Goal: Information Seeking & Learning: Learn about a topic

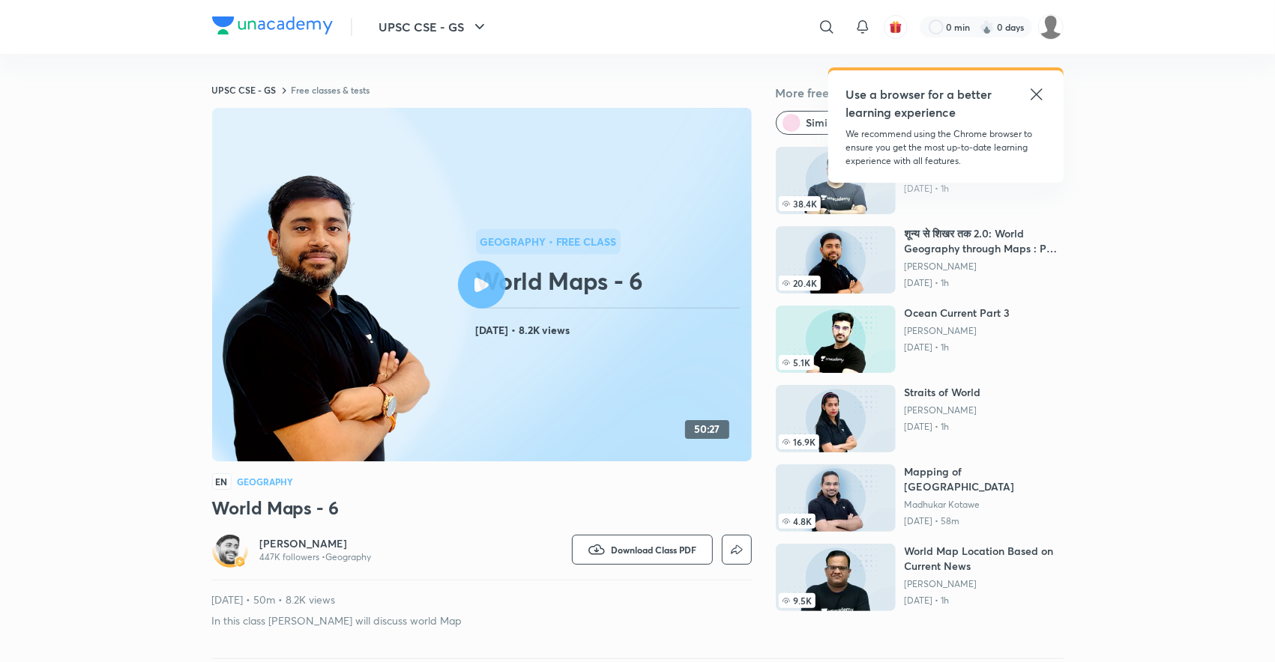
click at [262, 88] on link "UPSC CSE - GS" at bounding box center [244, 90] width 64 height 12
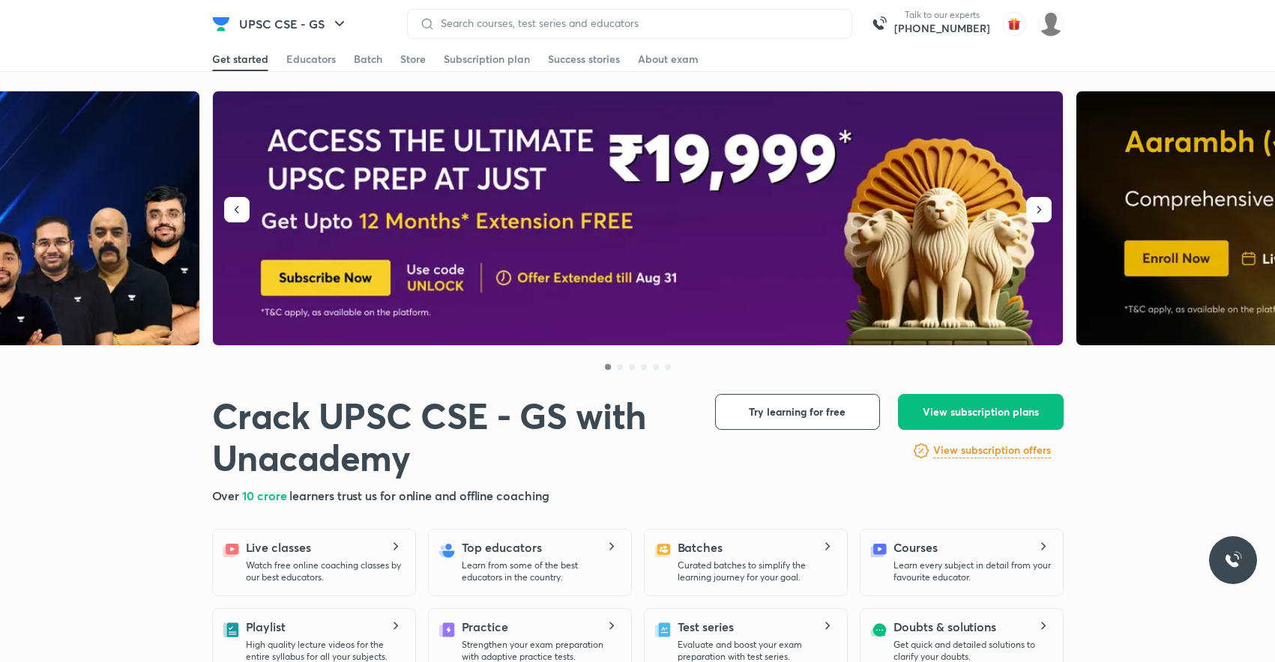
click at [447, 19] on input at bounding box center [637, 23] width 405 height 12
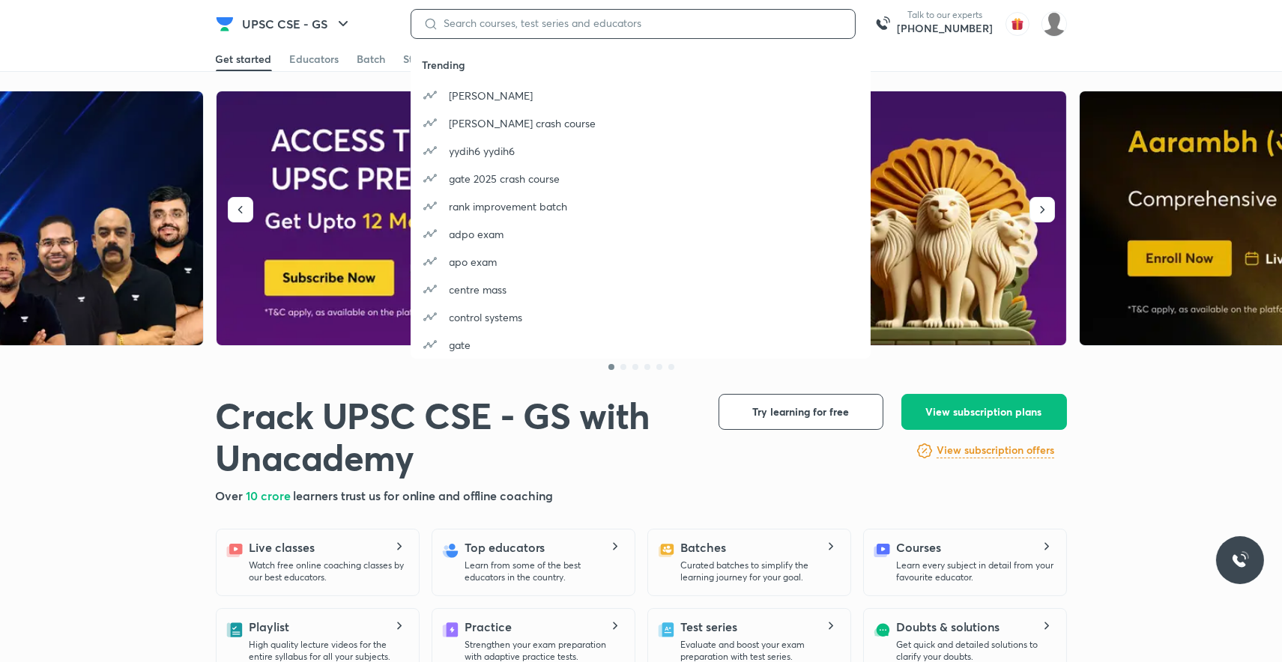
click at [448, 25] on input at bounding box center [640, 23] width 405 height 12
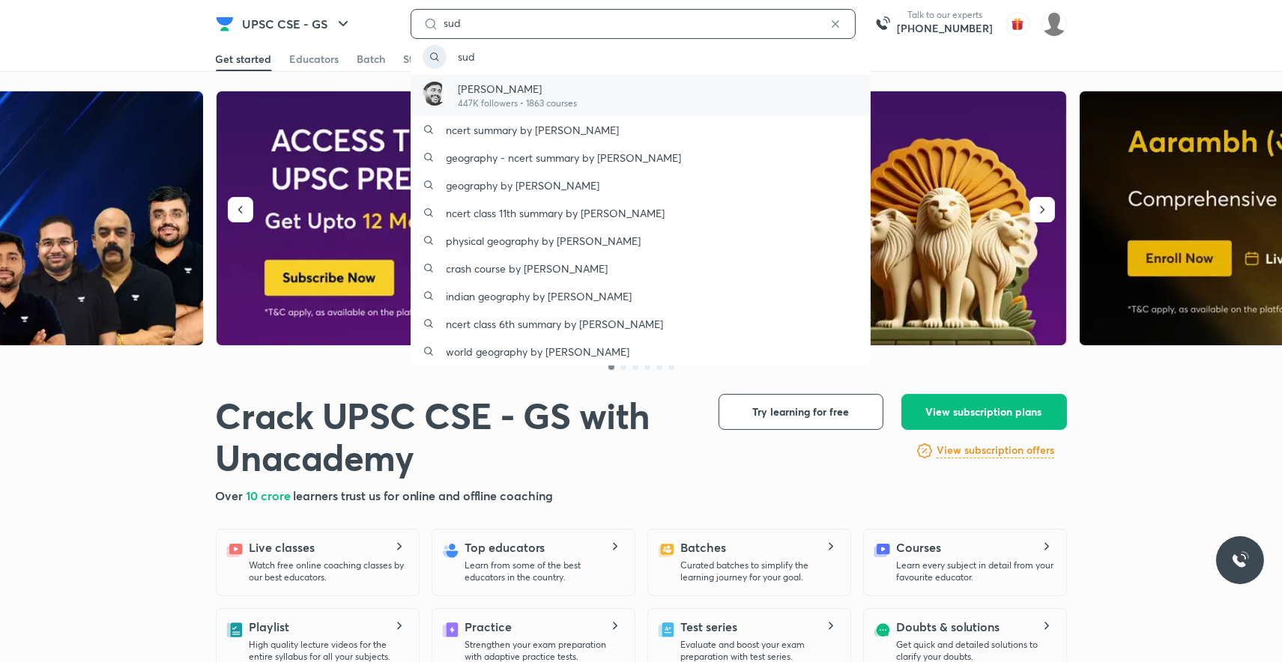
type input "sud"
click at [480, 88] on p "[PERSON_NAME]" at bounding box center [518, 89] width 119 height 16
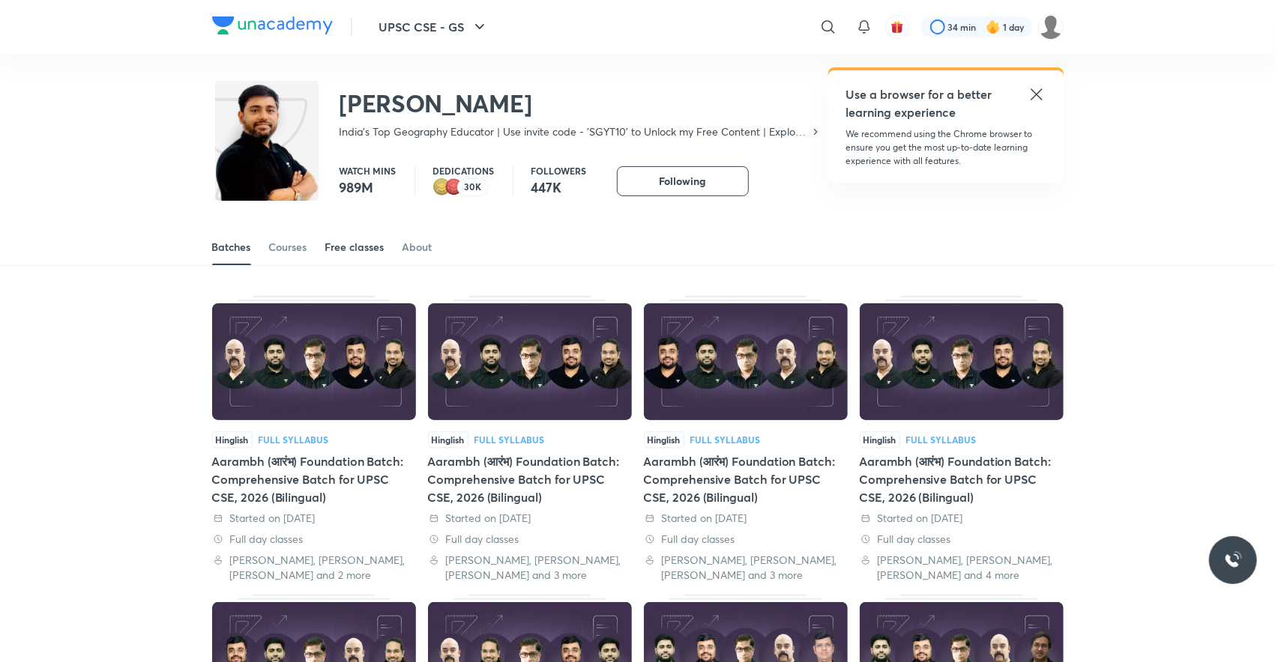
click at [371, 244] on div "Free classes" at bounding box center [354, 247] width 59 height 15
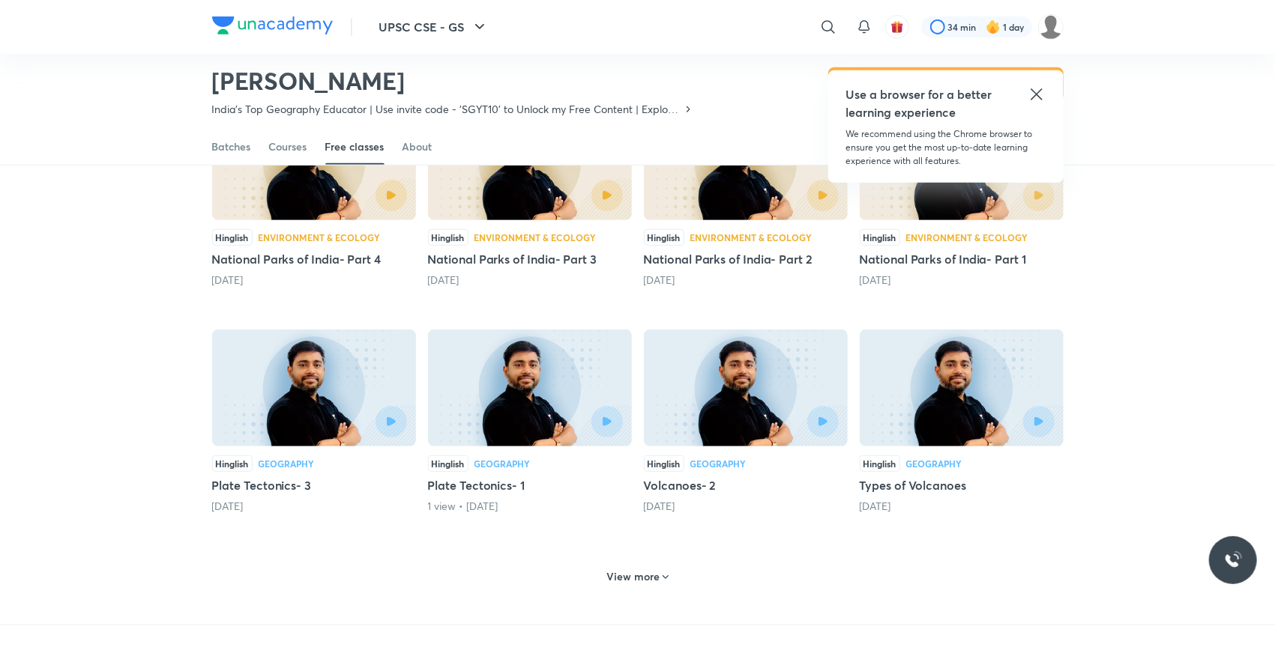
scroll to position [634, 0]
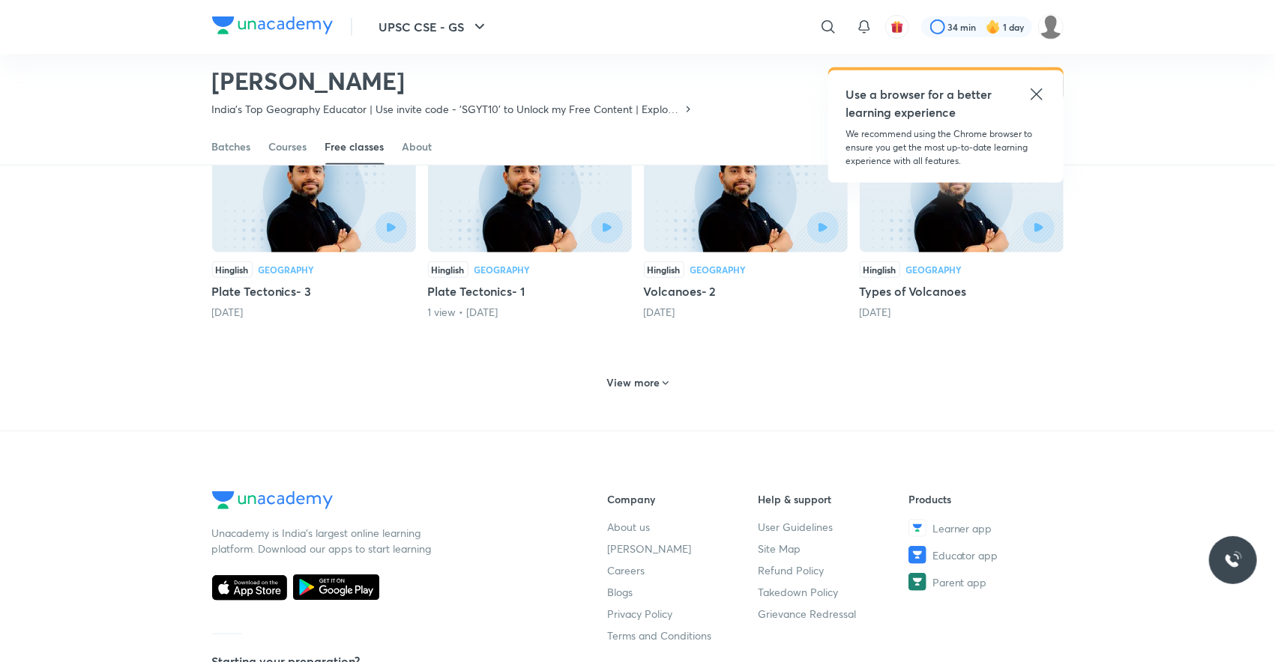
click at [616, 375] on h6 "View more" at bounding box center [632, 382] width 53 height 15
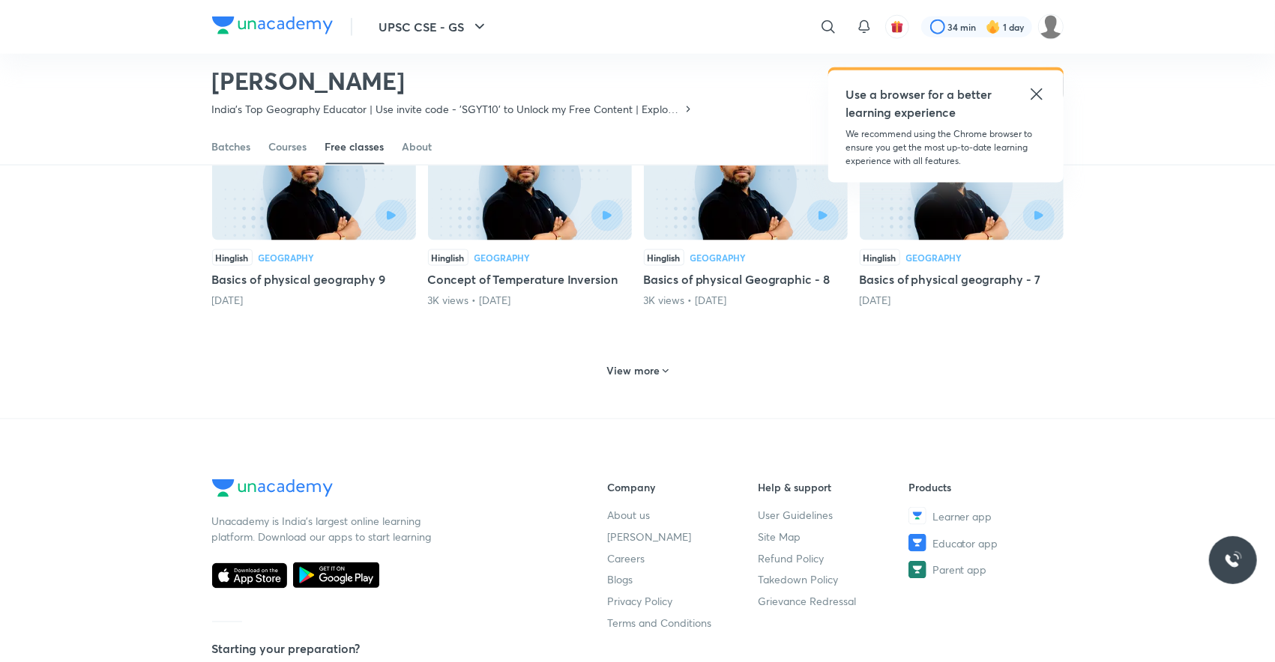
scroll to position [1372, 0]
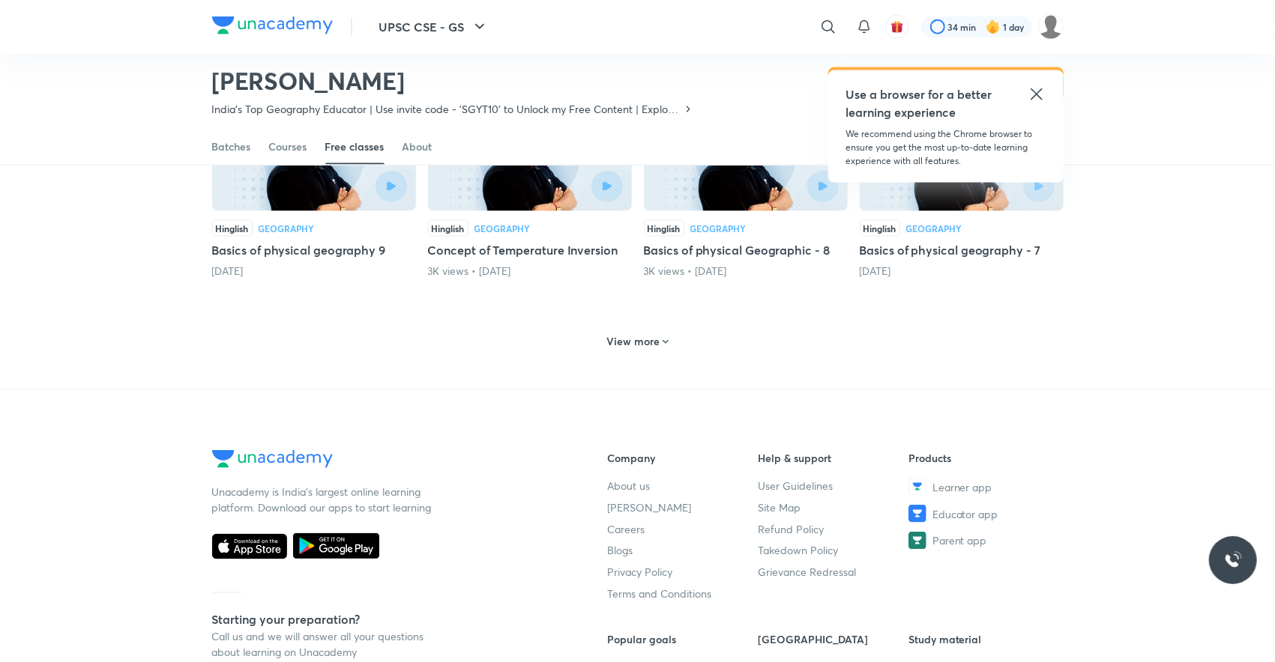
click at [631, 331] on div "View more" at bounding box center [637, 342] width 74 height 24
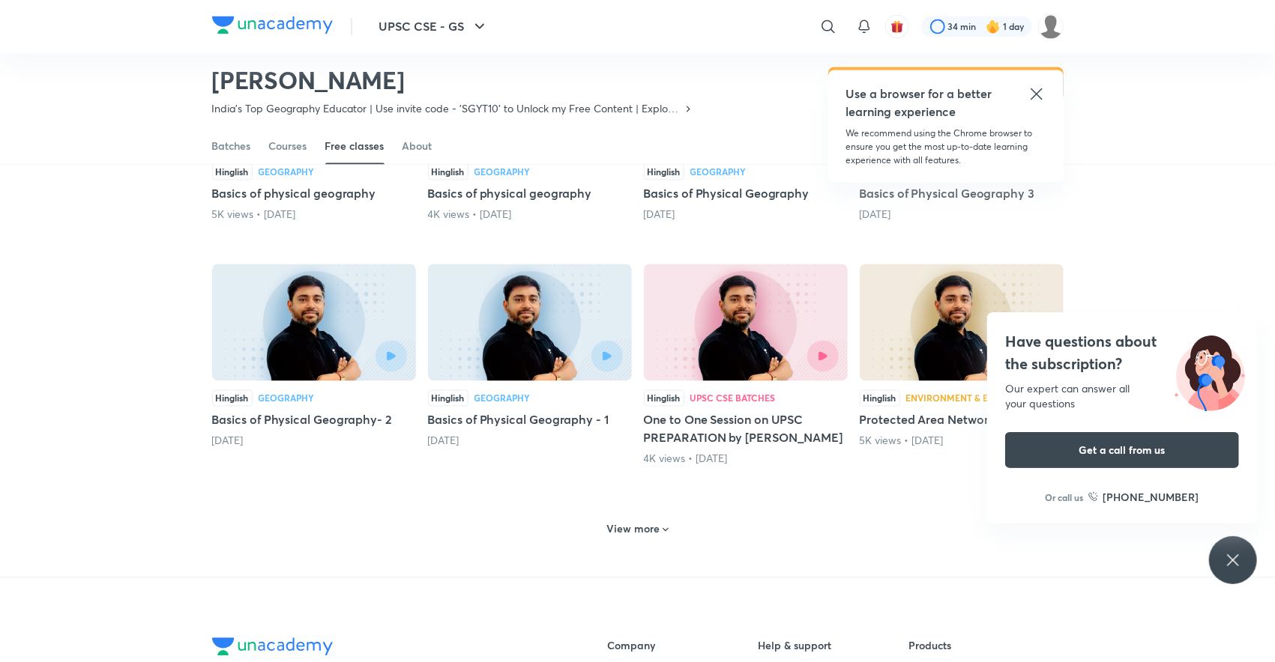
scroll to position [1900, 0]
click at [619, 522] on h6 "View more" at bounding box center [632, 529] width 53 height 15
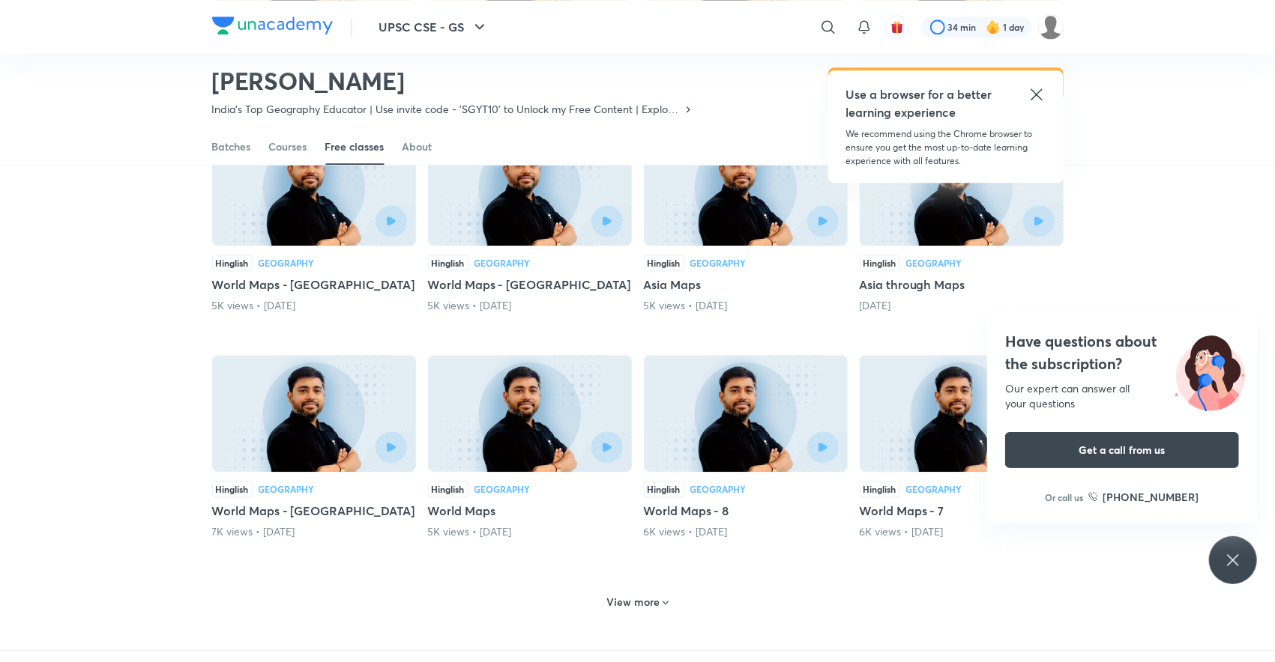
scroll to position [2524, 0]
click at [627, 594] on h6 "View more" at bounding box center [632, 601] width 53 height 15
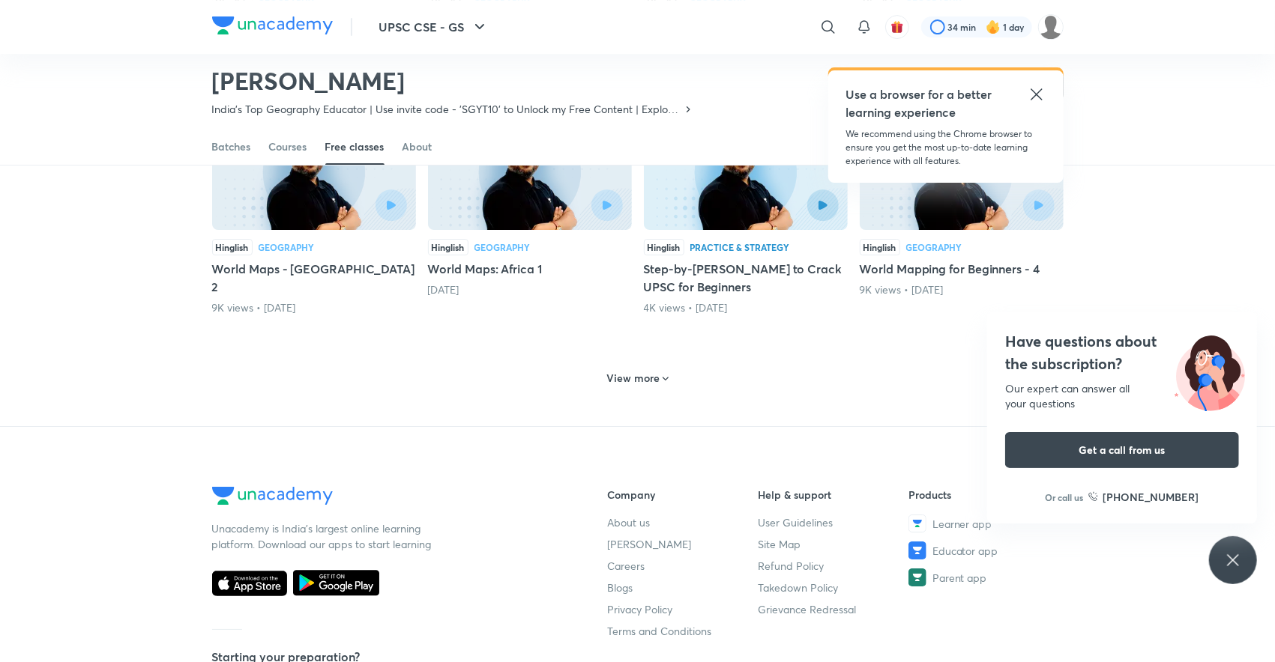
scroll to position [3464, 0]
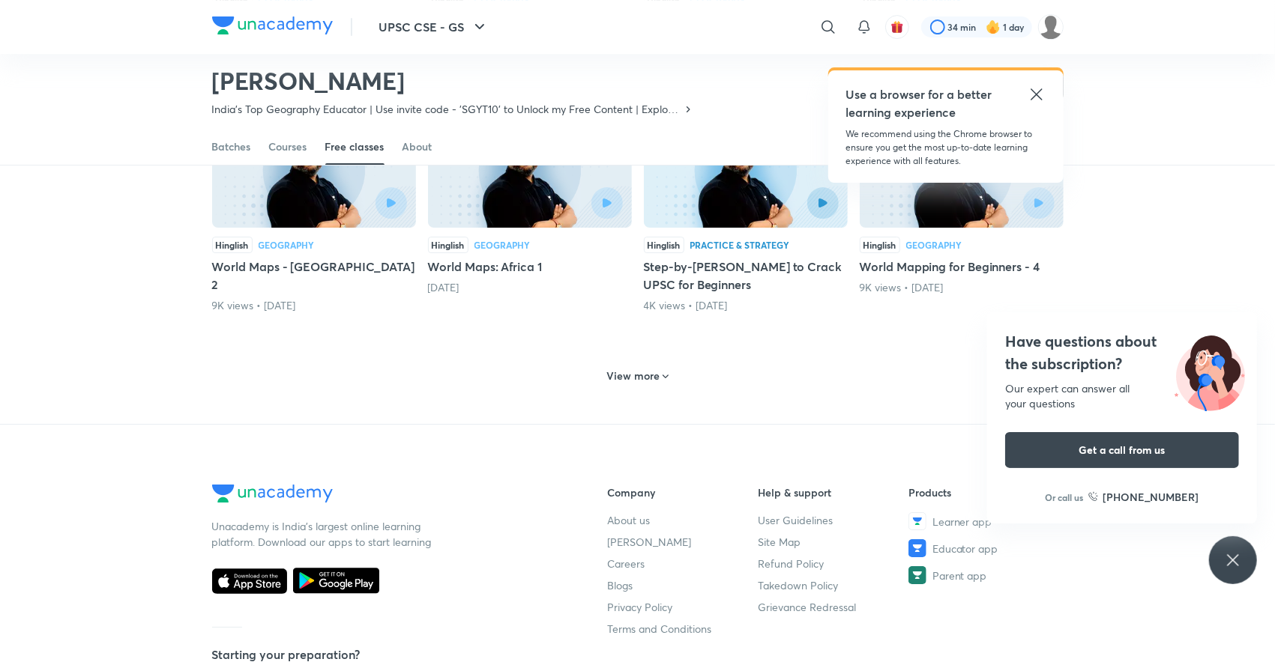
click at [622, 369] on h6 "View more" at bounding box center [632, 376] width 53 height 15
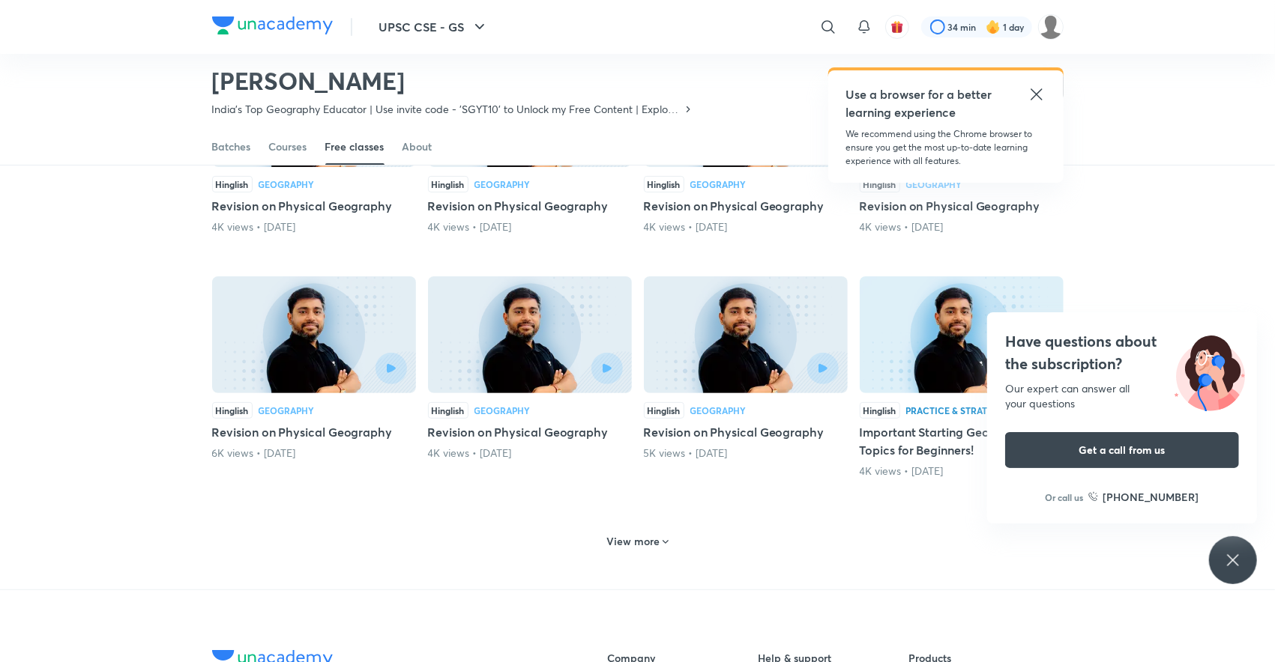
scroll to position [4012, 0]
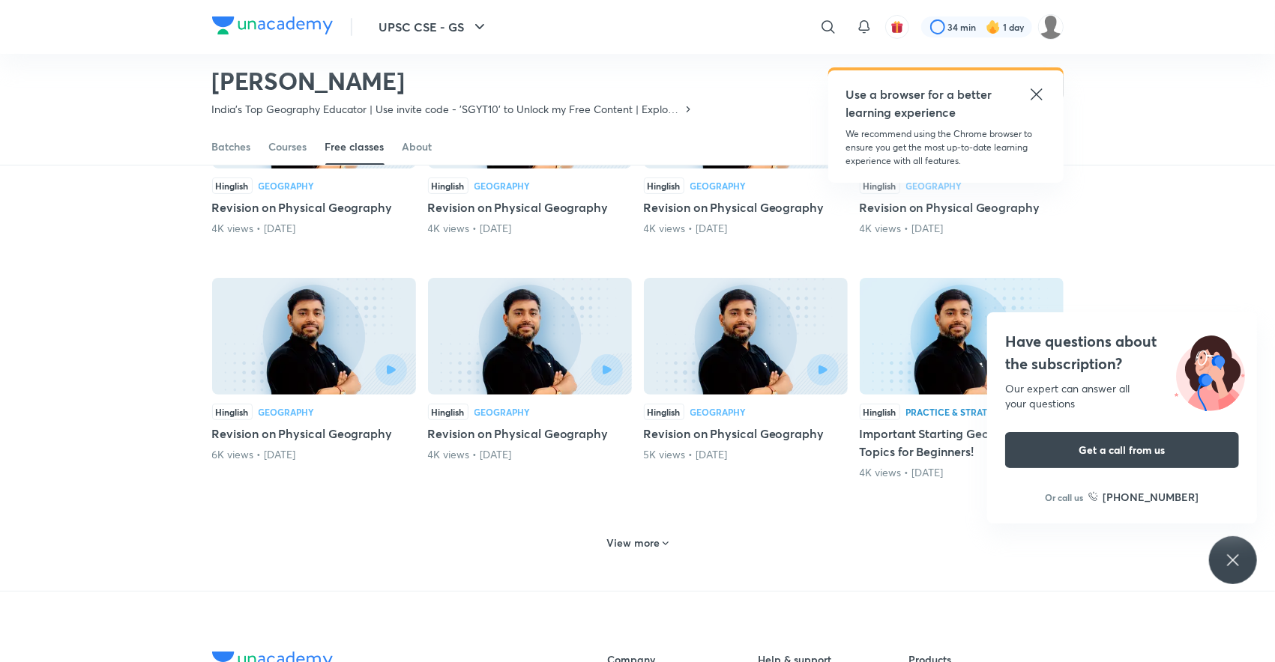
click at [630, 536] on h6 "View more" at bounding box center [632, 543] width 53 height 15
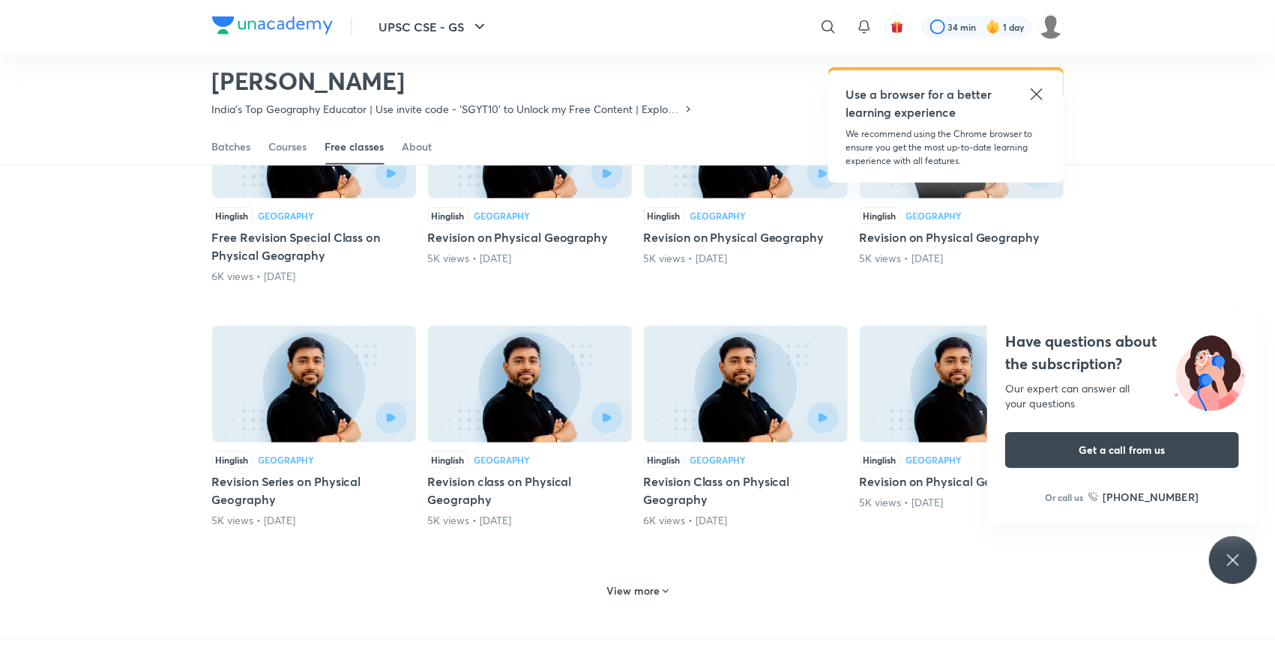
scroll to position [4705, 0]
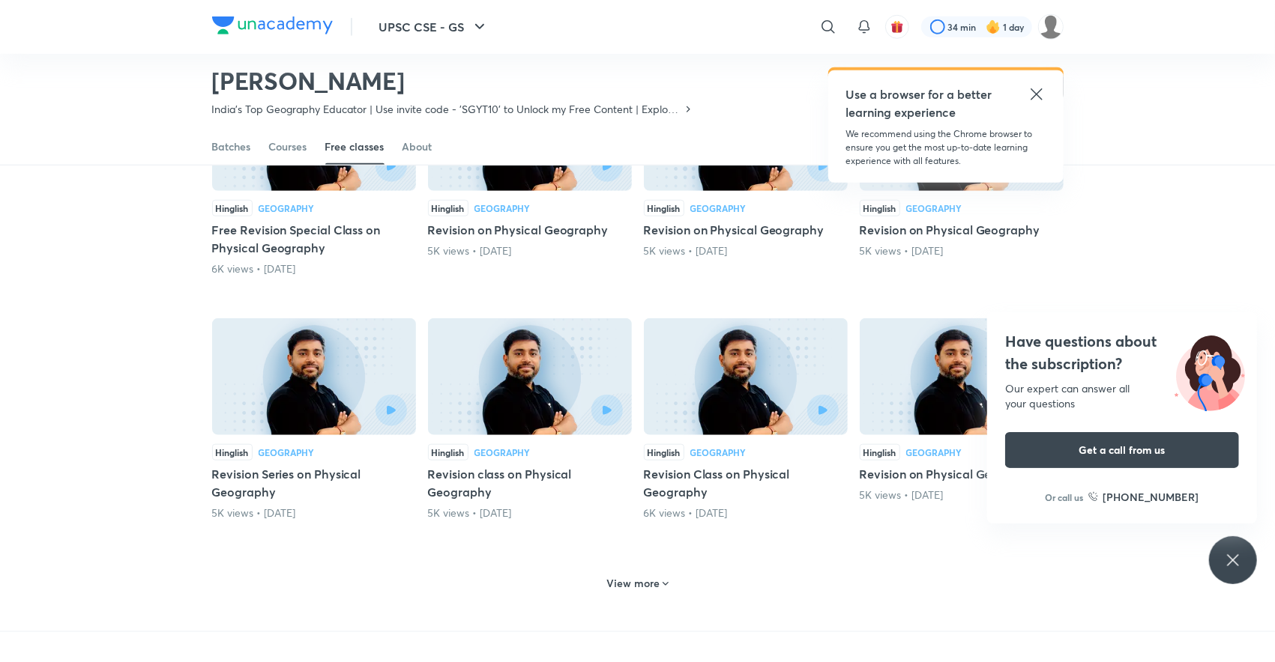
click at [634, 576] on h6 "View more" at bounding box center [632, 583] width 53 height 15
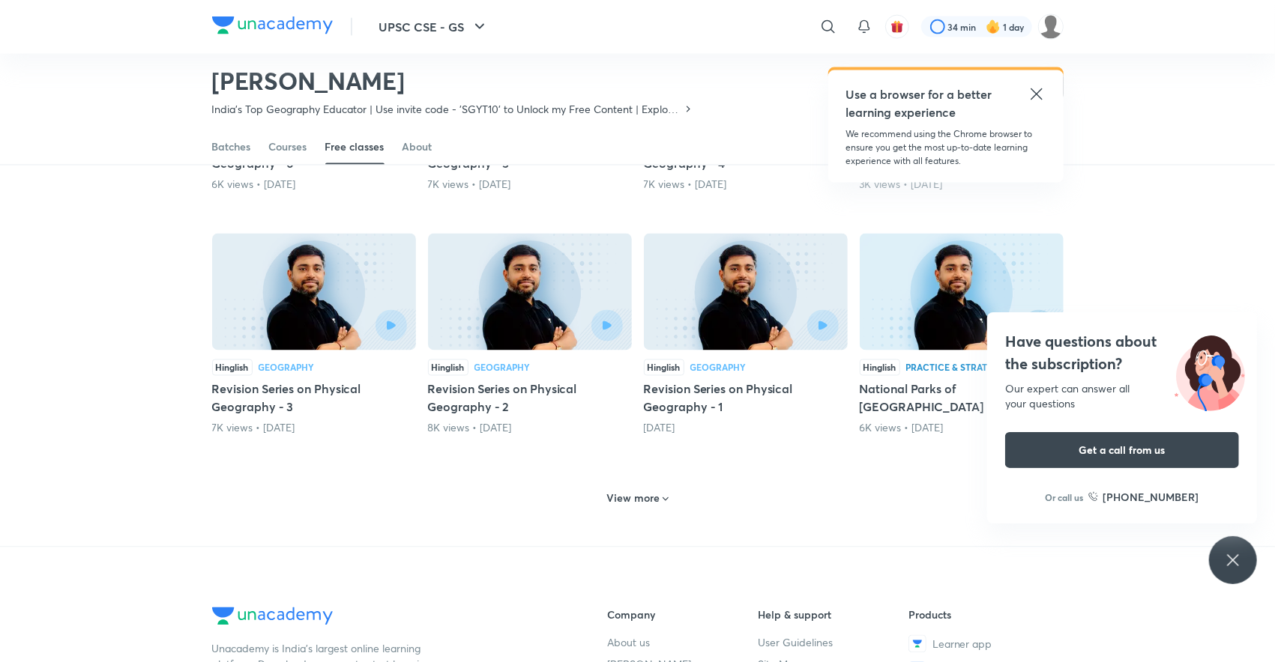
scroll to position [5526, 0]
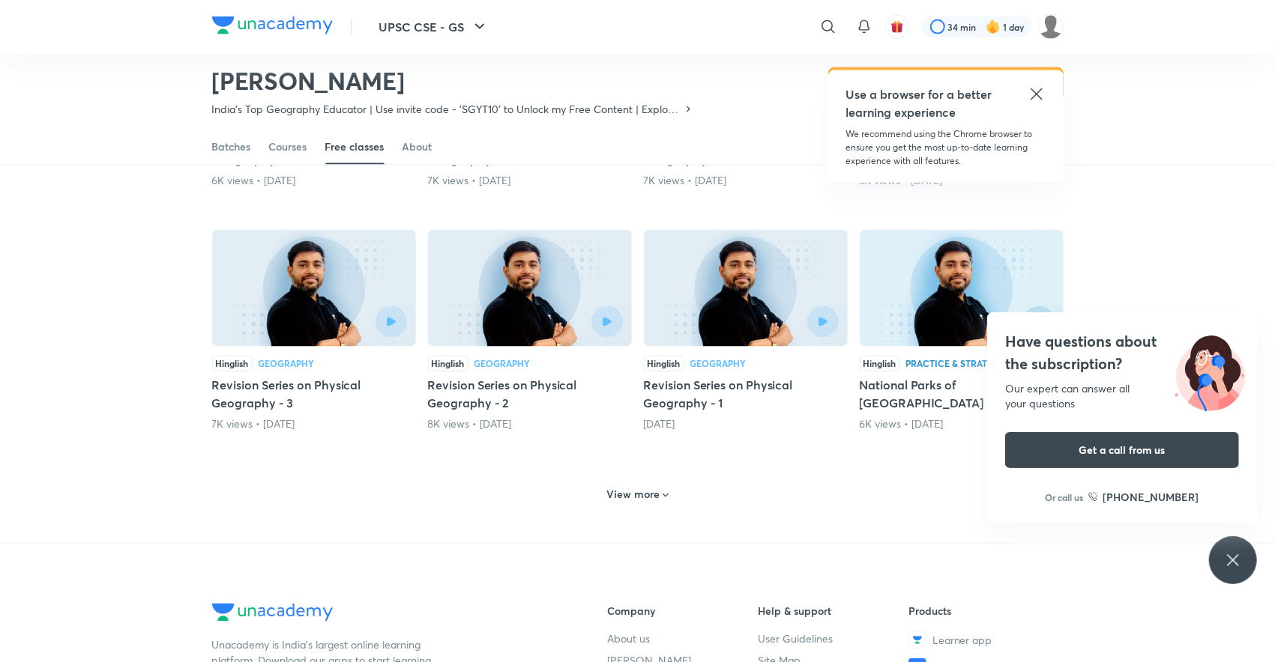
click at [639, 488] on h6 "View more" at bounding box center [632, 495] width 53 height 15
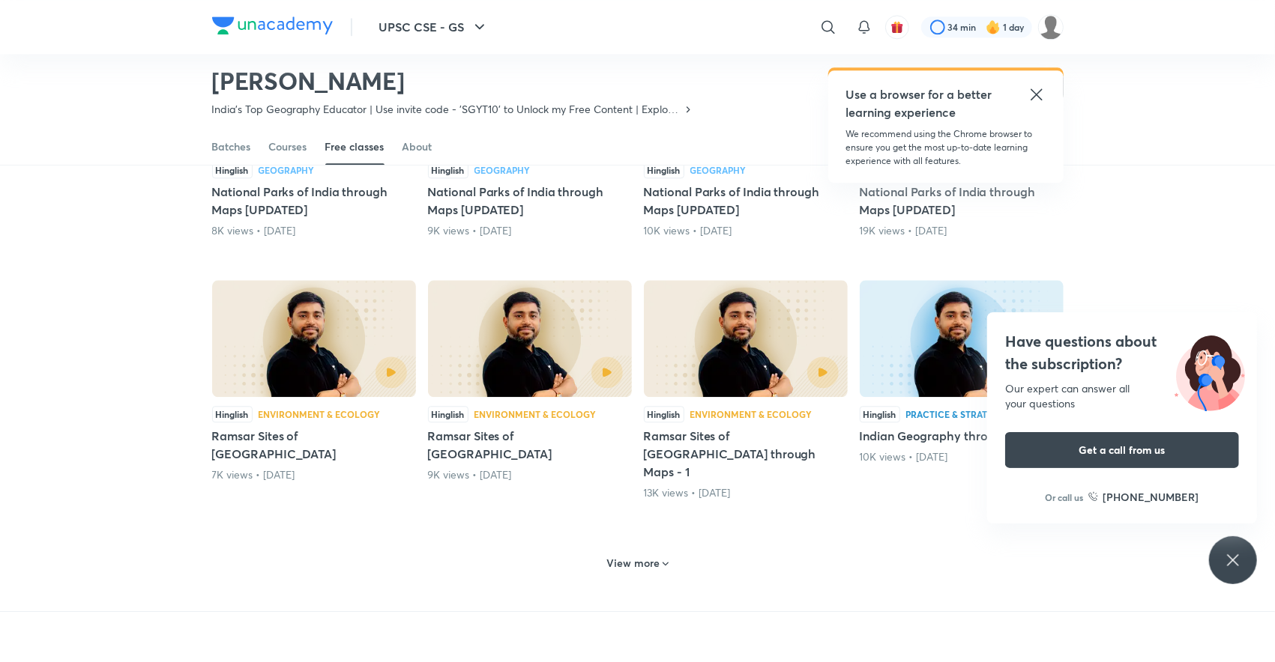
scroll to position [6243, 0]
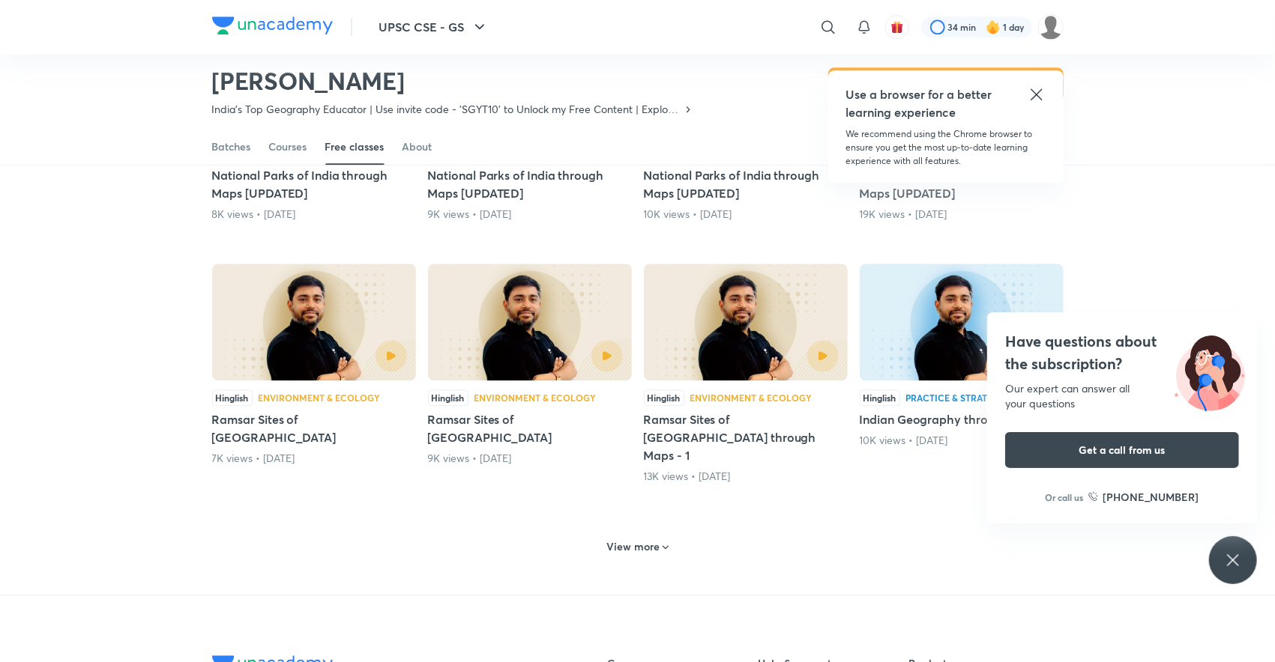
click at [634, 540] on h6 "View more" at bounding box center [632, 547] width 53 height 15
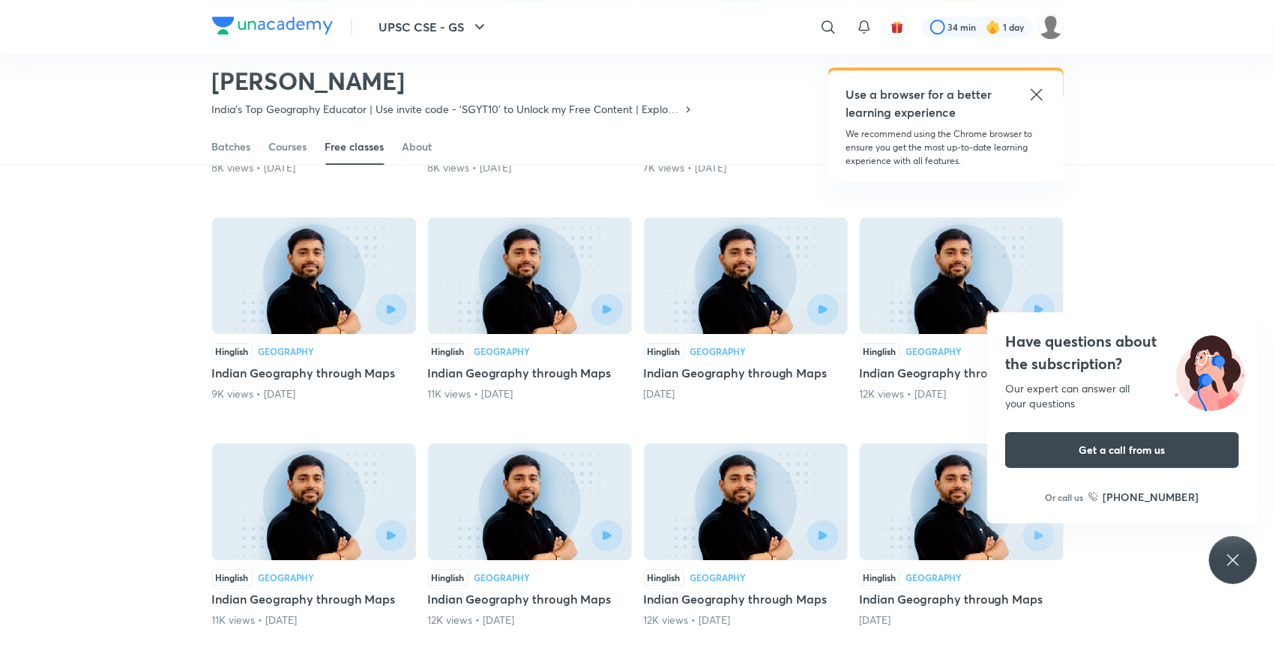
scroll to position [7014, 0]
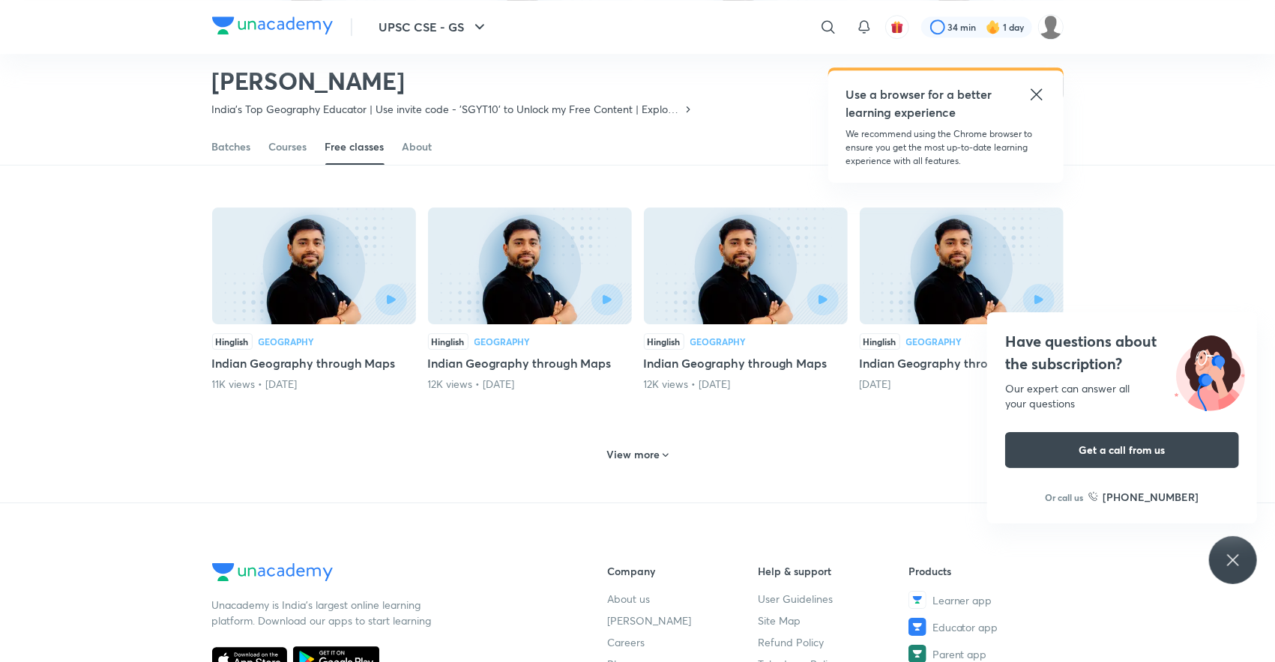
click at [639, 447] on h6 "View more" at bounding box center [632, 454] width 53 height 15
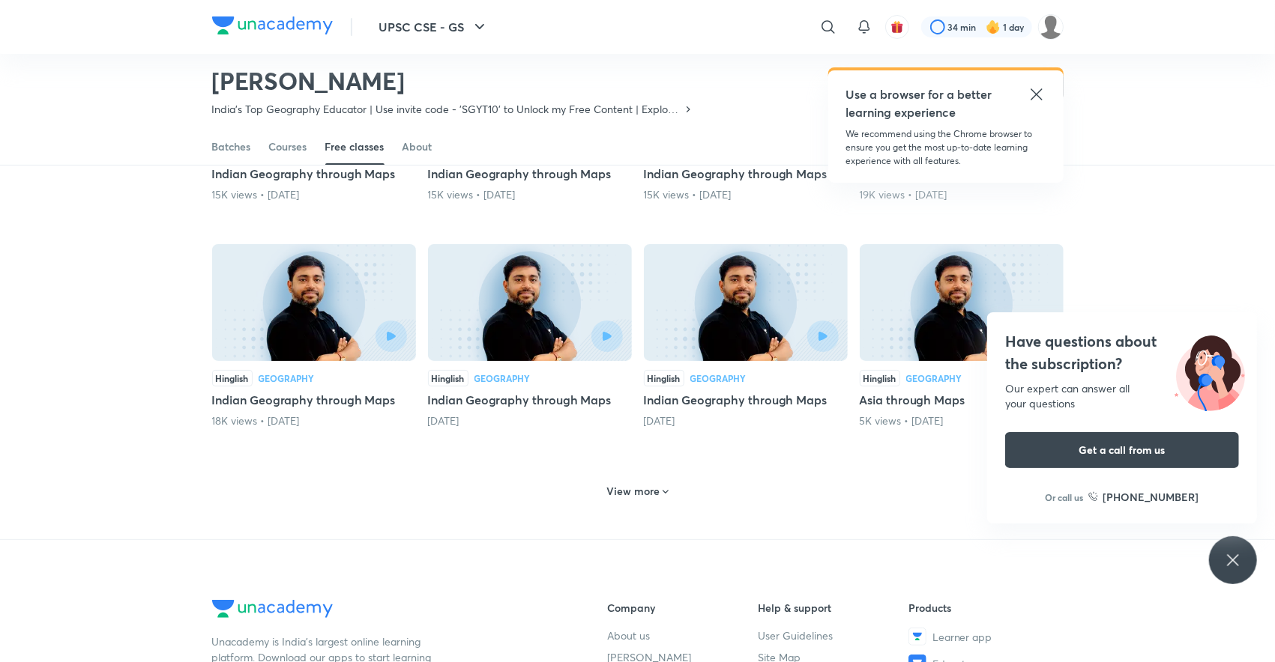
scroll to position [7658, 0]
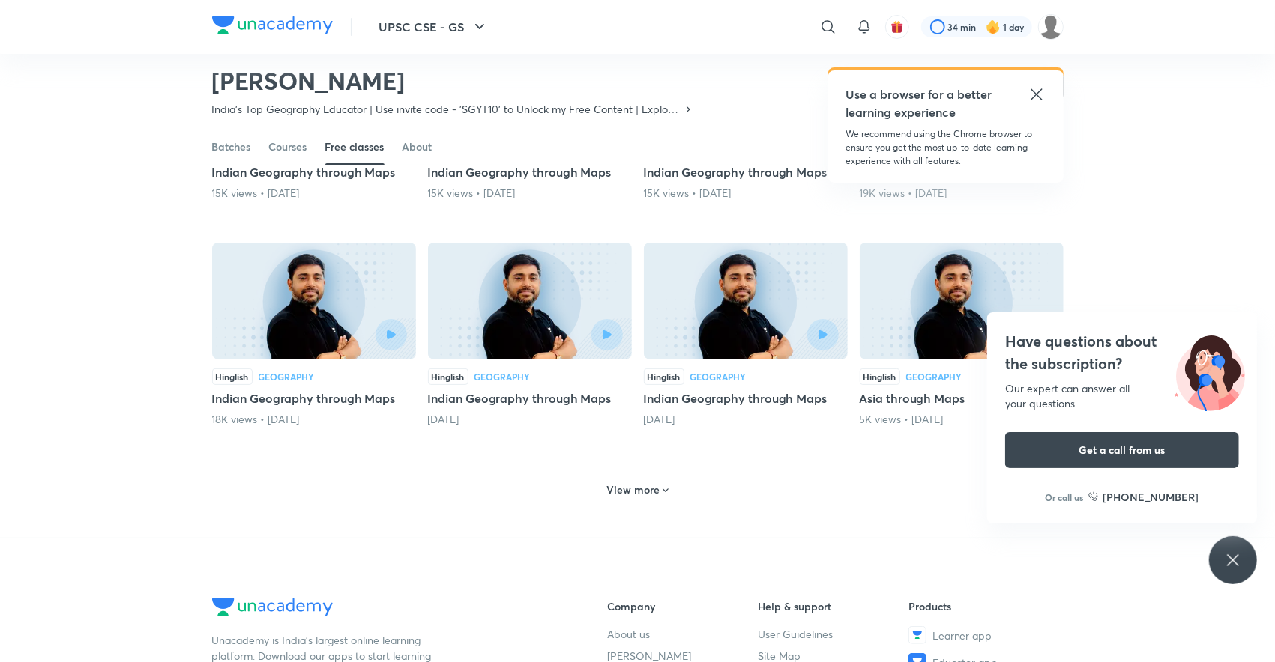
click at [639, 483] on h6 "View more" at bounding box center [632, 490] width 53 height 15
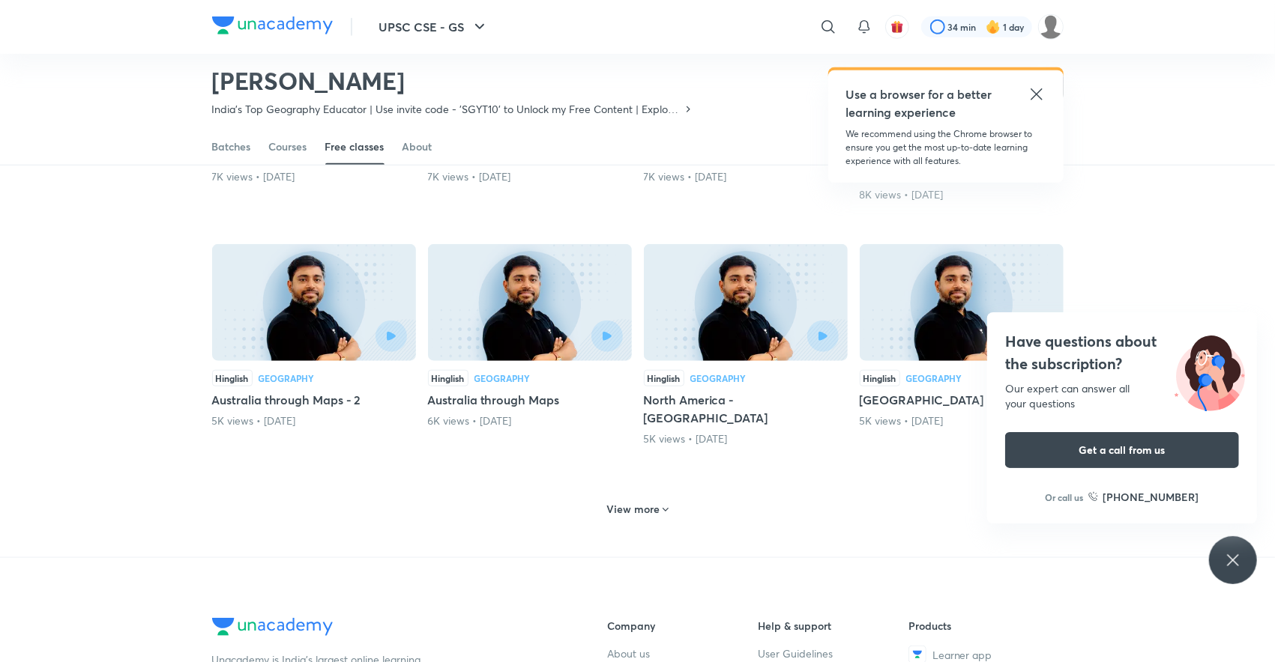
scroll to position [8373, 0]
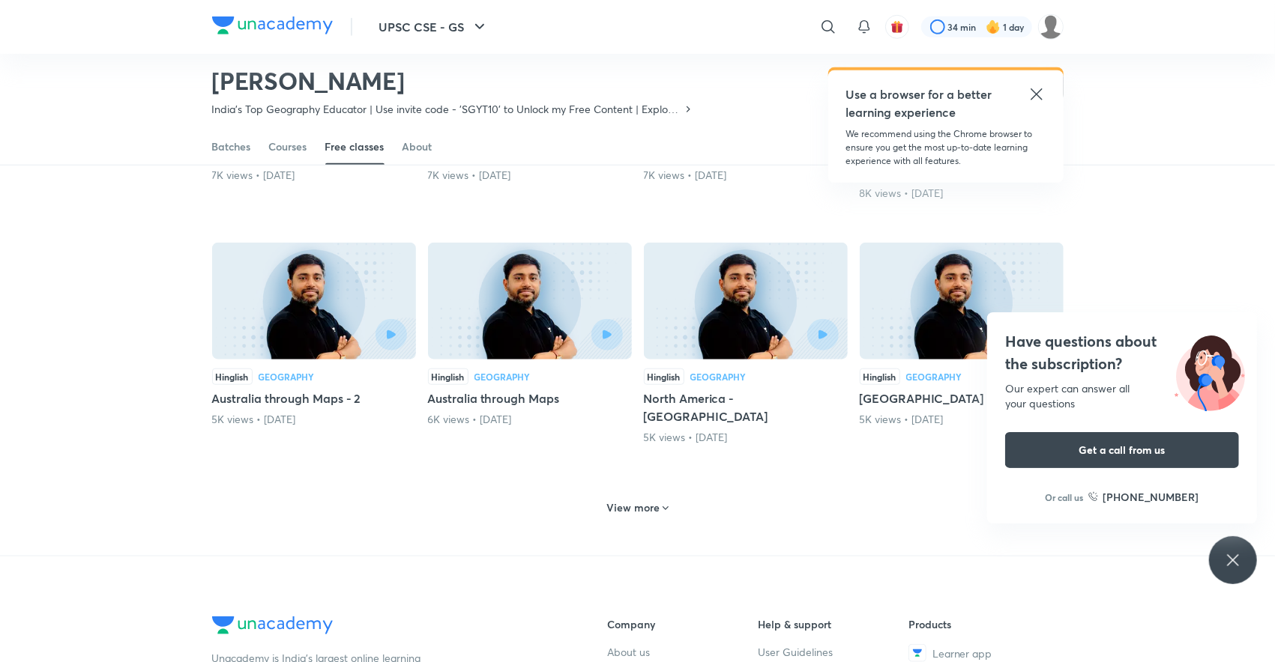
click at [636, 501] on h6 "View more" at bounding box center [632, 508] width 53 height 15
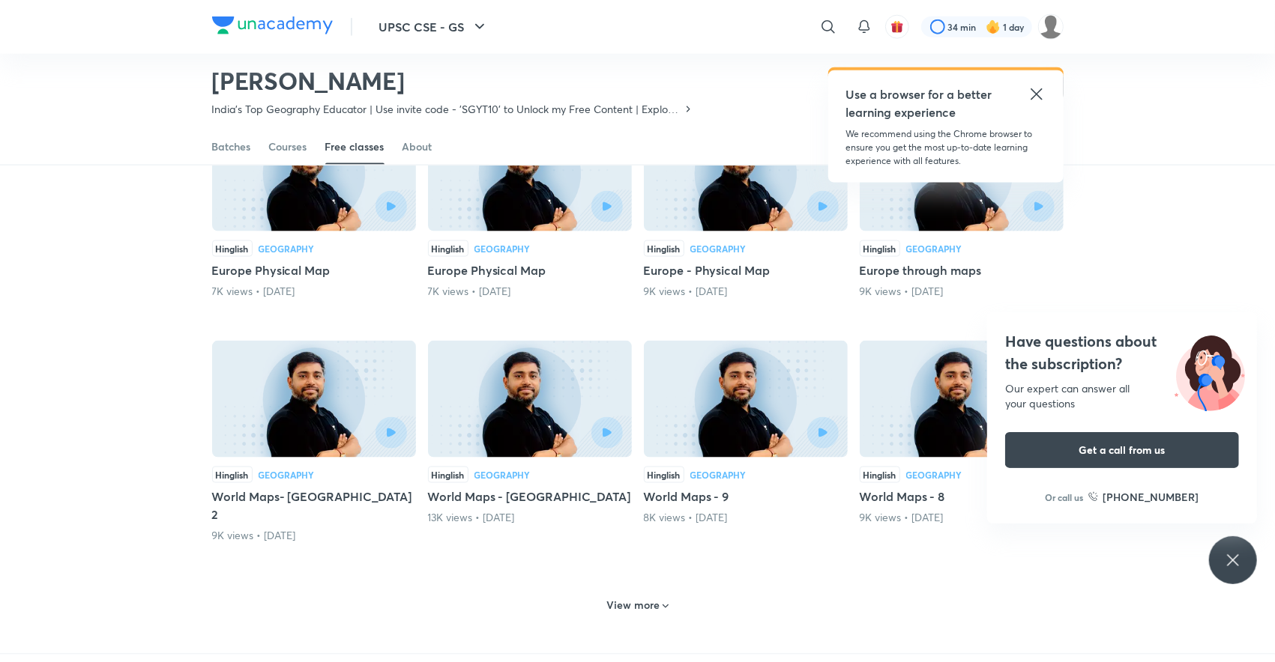
scroll to position [9029, 0]
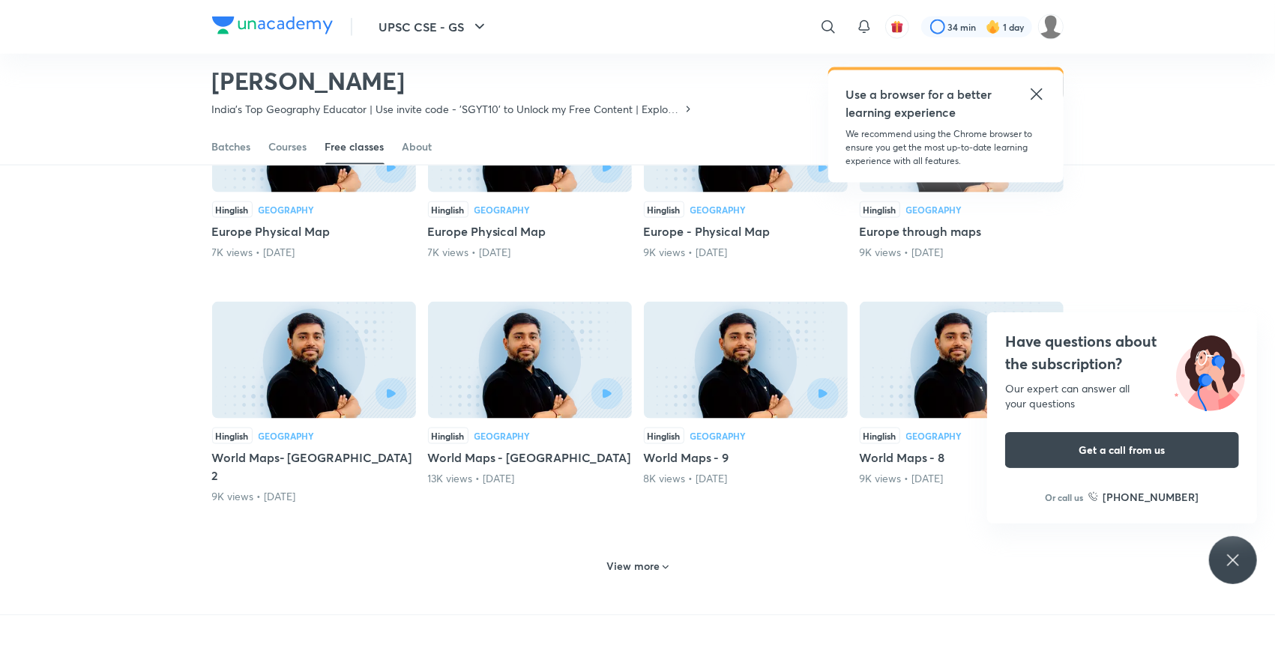
click at [631, 560] on h6 "View more" at bounding box center [632, 567] width 53 height 15
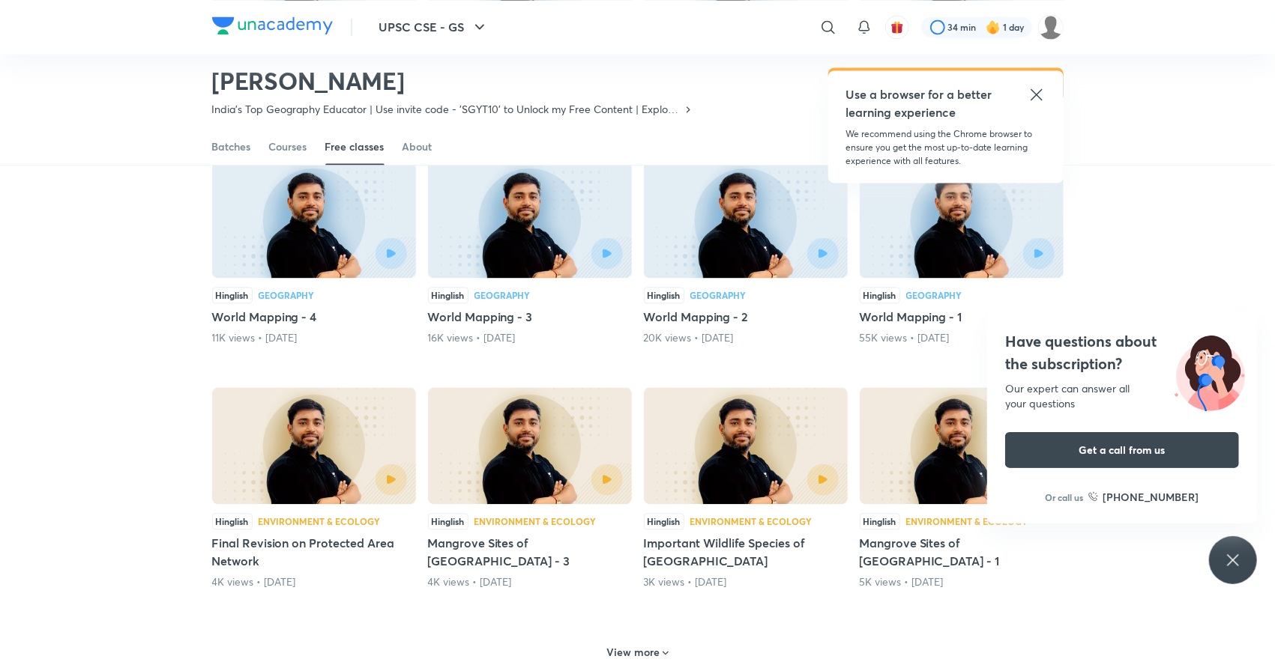
scroll to position [9642, 0]
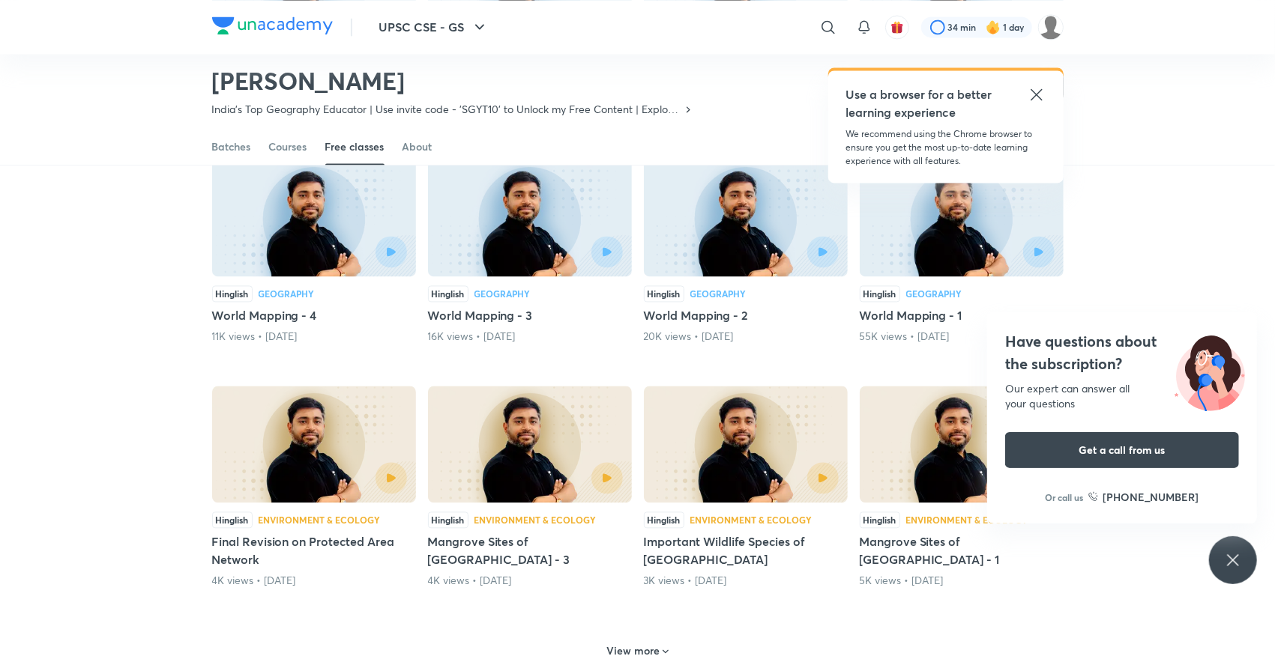
click at [629, 644] on h6 "View more" at bounding box center [632, 651] width 53 height 15
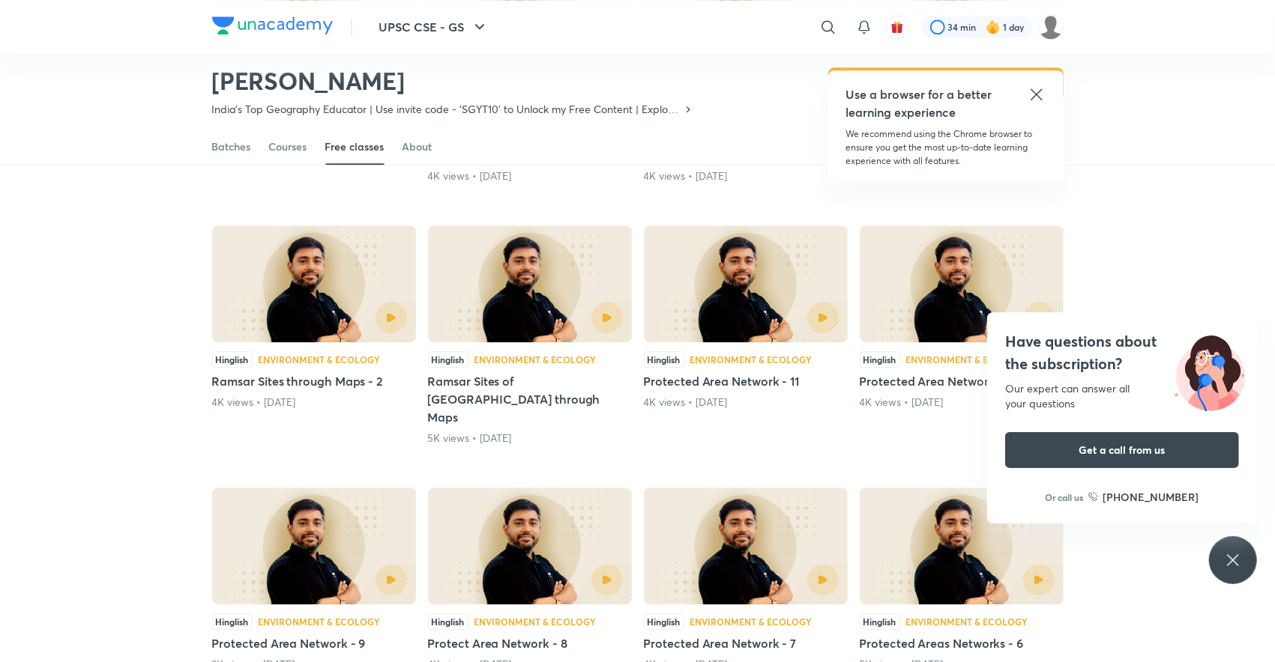
scroll to position [10312, 0]
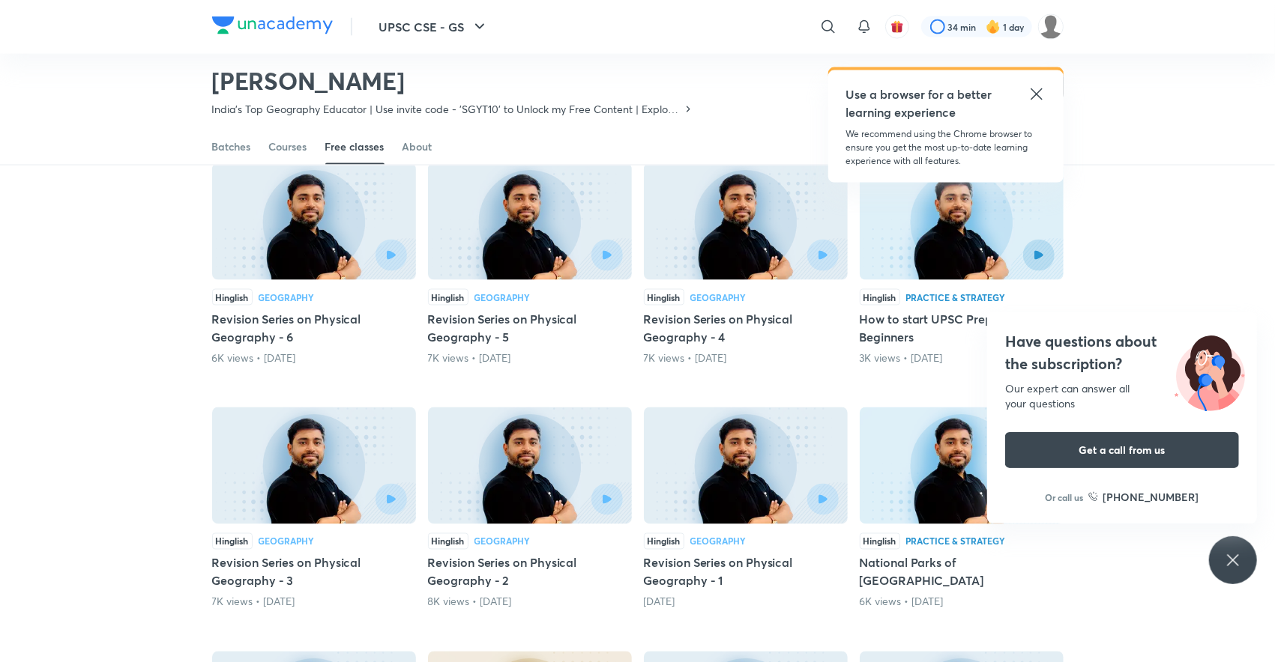
scroll to position [5347, 0]
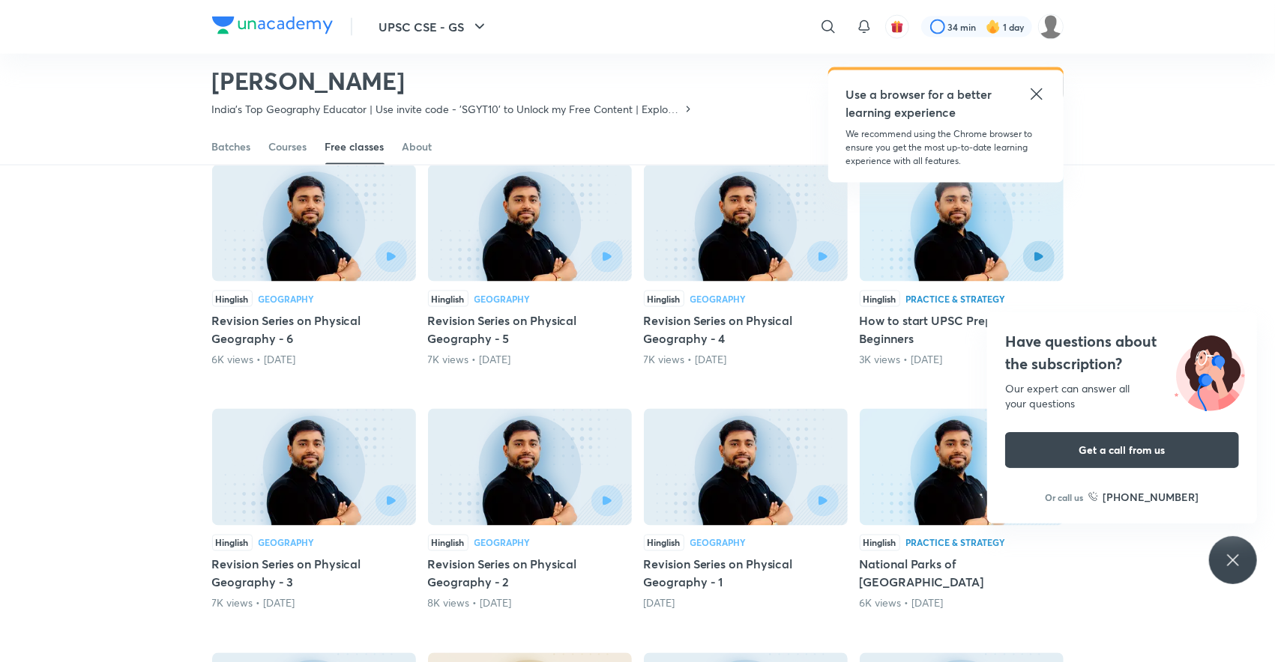
click at [749, 486] on div at bounding box center [792, 501] width 93 height 31
